Goal: Transaction & Acquisition: Purchase product/service

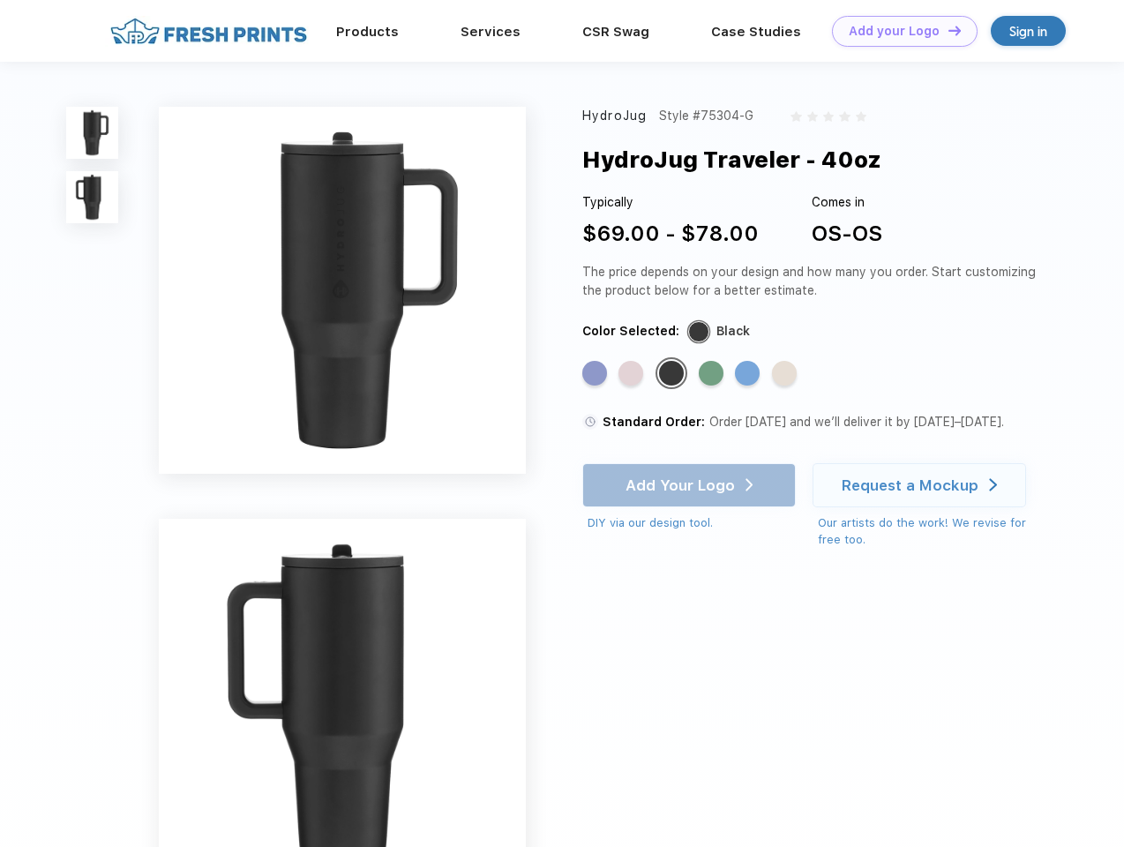
click at [898, 31] on link "Add your Logo Design Tool" at bounding box center [905, 31] width 146 height 31
click at [0, 0] on div "Design Tool" at bounding box center [0, 0] width 0 height 0
click at [946, 30] on link "Add your Logo Design Tool" at bounding box center [905, 31] width 146 height 31
click at [93, 132] on img at bounding box center [92, 133] width 52 height 52
click at [93, 198] on img at bounding box center [92, 197] width 52 height 52
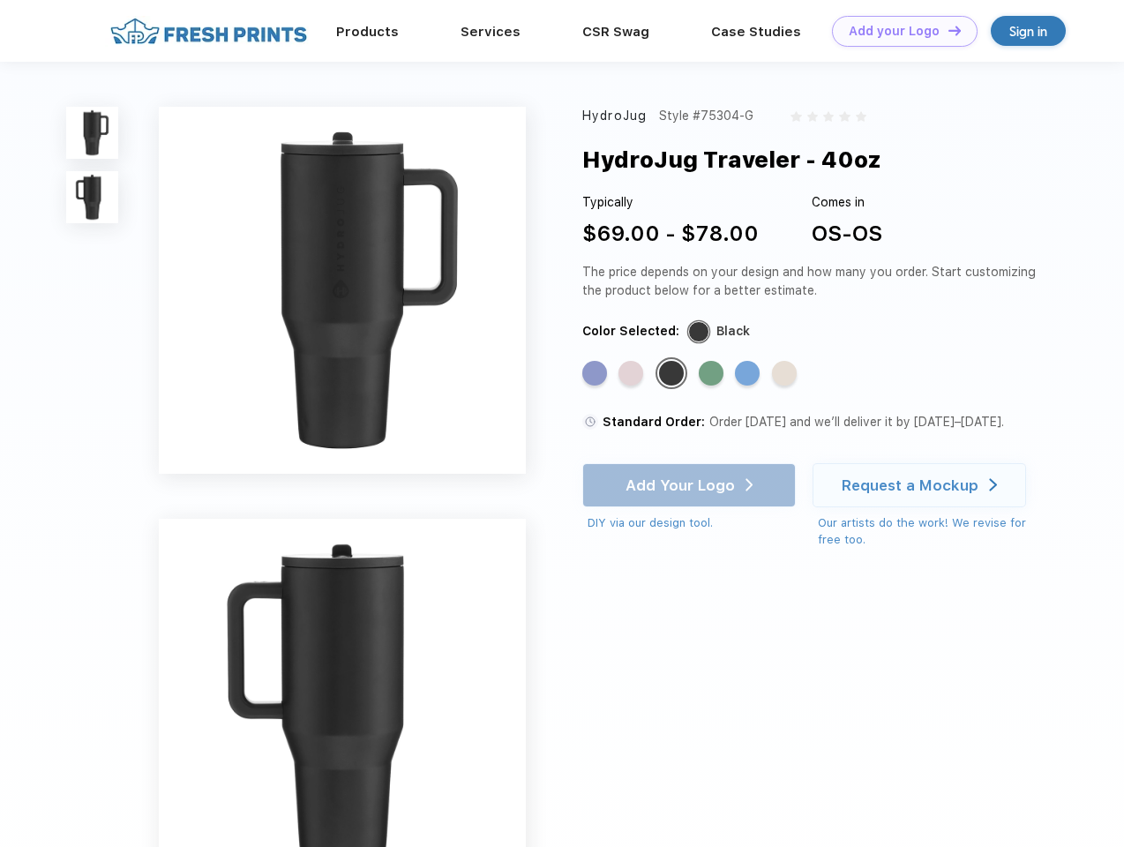
click at [596, 374] on div "Standard Color" at bounding box center [594, 373] width 25 height 25
click at [632, 374] on div "Standard Color" at bounding box center [630, 373] width 25 height 25
click at [673, 374] on div "Standard Color" at bounding box center [671, 373] width 25 height 25
click at [713, 374] on div "Standard Color" at bounding box center [710, 373] width 25 height 25
click at [749, 374] on div "Standard Color" at bounding box center [747, 373] width 25 height 25
